Goal: Find specific page/section: Find specific page/section

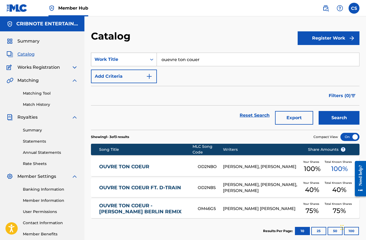
drag, startPoint x: 168, startPoint y: 58, endPoint x: 131, endPoint y: 56, distance: 37.9
click at [131, 56] on div "SearchWithCriteria40d1be6f-27af-41df-9043-d03140fc2a09 Work Title ouevre ton co…" at bounding box center [225, 60] width 269 height 14
type input "ya ya ya"
click at [319, 111] on button "Search" at bounding box center [339, 118] width 41 height 14
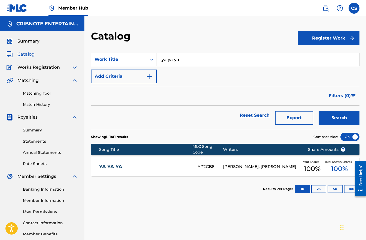
click at [106, 168] on link "YA YA YA" at bounding box center [144, 167] width 91 height 6
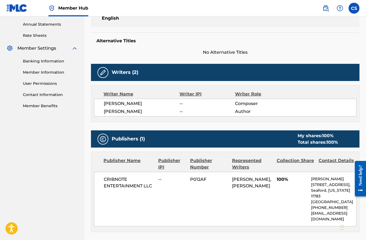
scroll to position [142, 0]
